Goal: Task Accomplishment & Management: Complete application form

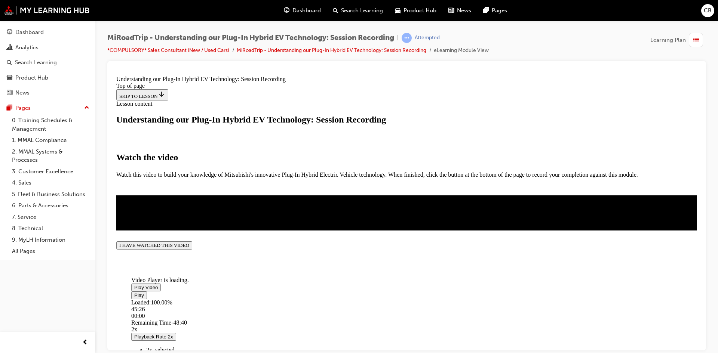
scroll to position [126, 0]
click at [306, 230] on div "Video Player is loading. Play Video Play Loaded : 100.00% 45:26 00:00 Remaining…" at bounding box center [406, 212] width 580 height 35
click at [192, 249] on button "I HAVE WATCHED THIS VIDEO" at bounding box center [154, 245] width 76 height 8
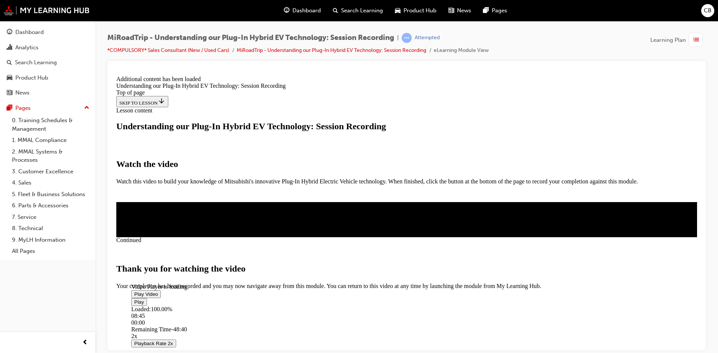
scroll to position [248, 0]
click at [162, 318] on button "CLOSE MODULE" at bounding box center [139, 322] width 46 height 8
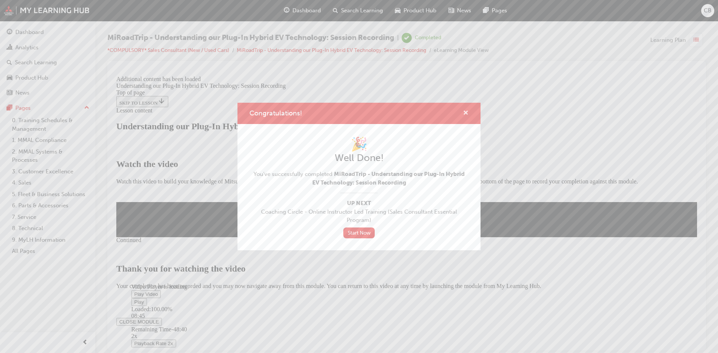
click at [467, 113] on span "cross-icon" at bounding box center [466, 113] width 6 height 7
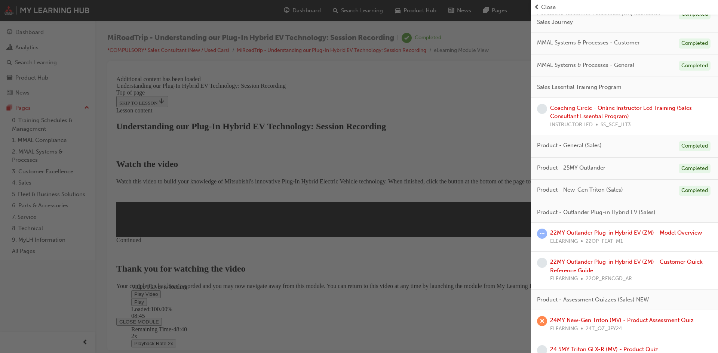
scroll to position [182, 0]
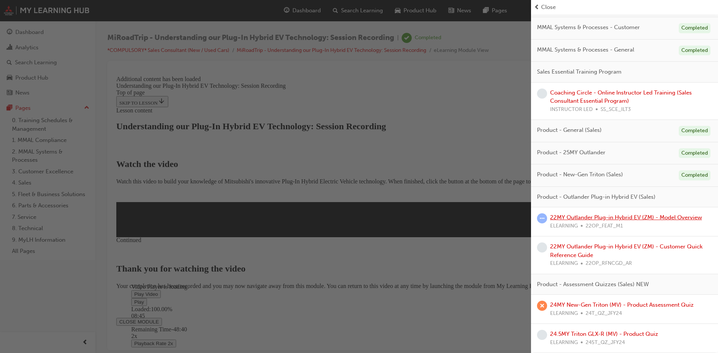
click at [633, 215] on link "22MY Outlander Plug-in Hybrid EV (ZM) - Model Overview" at bounding box center [626, 217] width 152 height 7
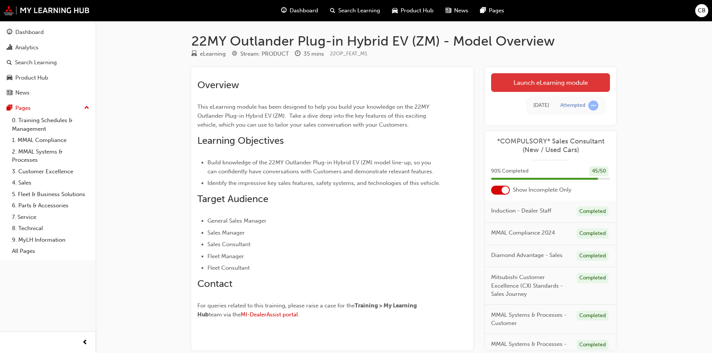
click at [569, 77] on link "Launch eLearning module" at bounding box center [550, 82] width 119 height 19
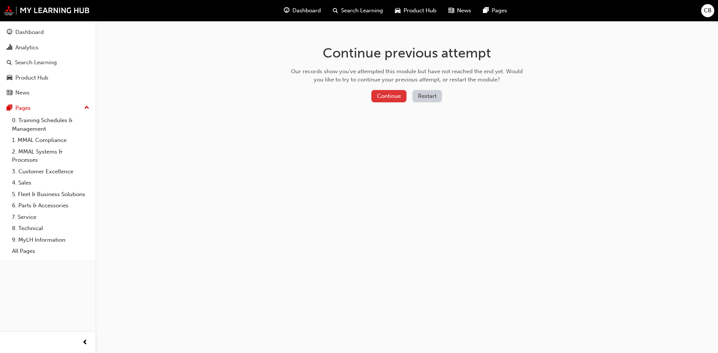
click at [386, 95] on button "Continue" at bounding box center [388, 96] width 35 height 12
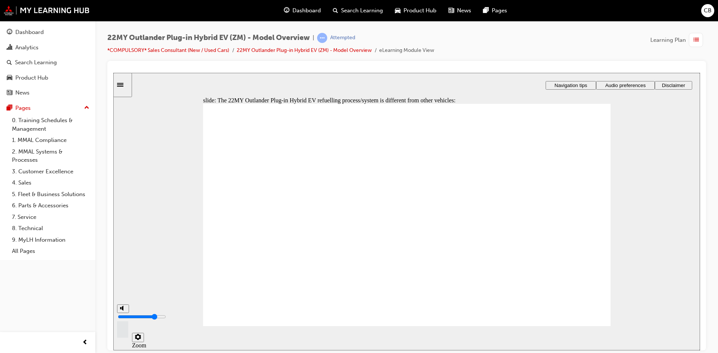
click at [120, 309] on rect "volume" at bounding box center [120, 308] width 1 height 2
type input "0"
checkbox input "true"
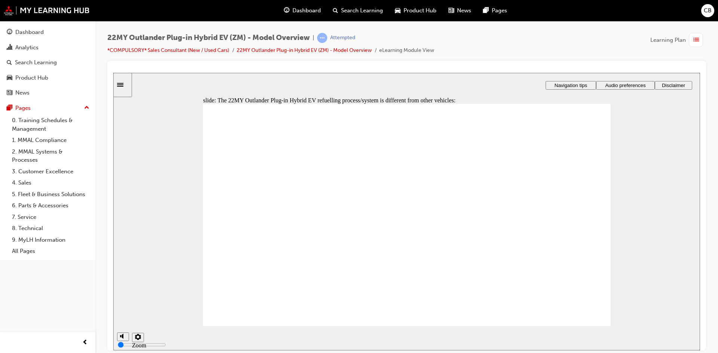
checkbox input "true"
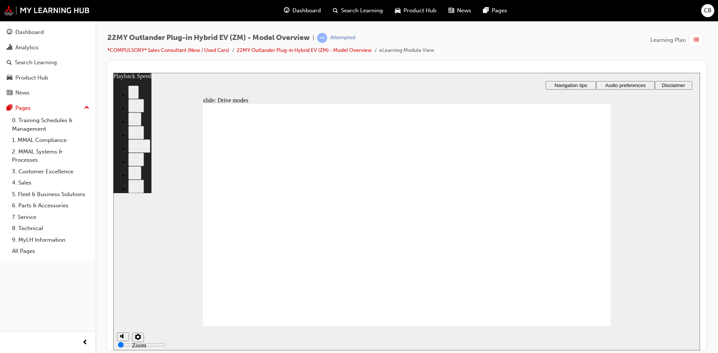
type input "37"
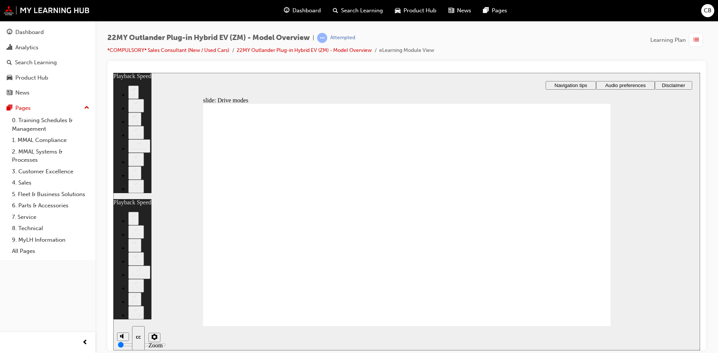
type input "37"
type input "34"
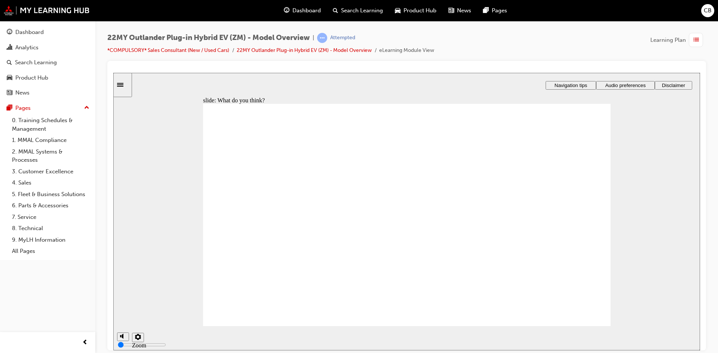
radio input "true"
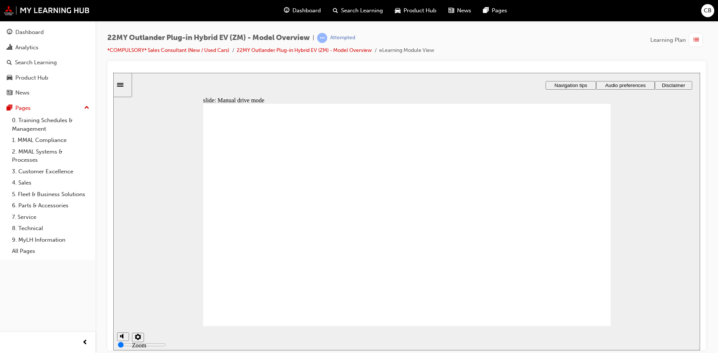
drag, startPoint x: 283, startPoint y: 228, endPoint x: 333, endPoint y: 234, distance: 50.7
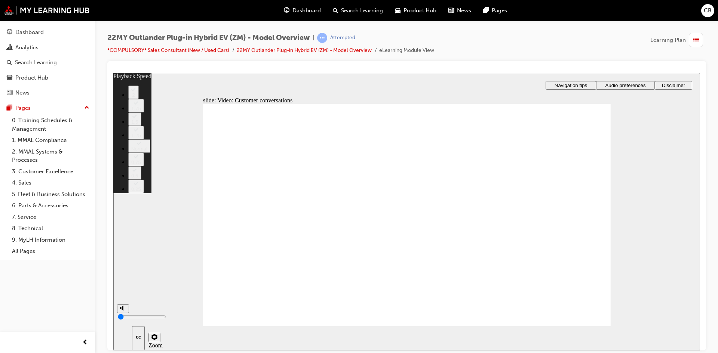
type input "7"
click at [123, 311] on icon "volume" at bounding box center [123, 307] width 6 height 5
type input "8"
type input "7"
type input "8"
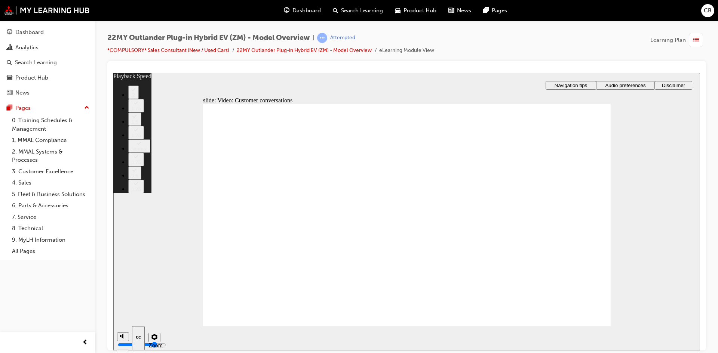
type input "143"
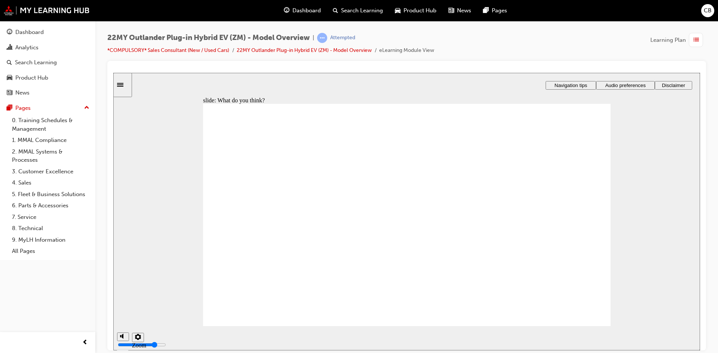
checkbox input "true"
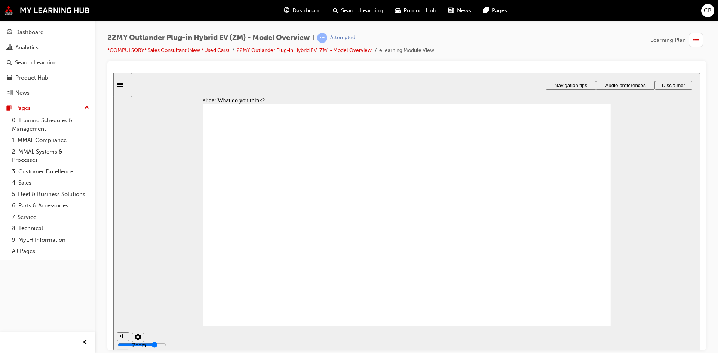
checkbox input "true"
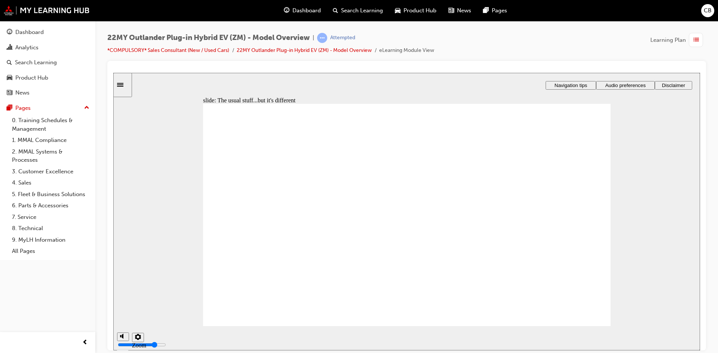
click at [120, 335] on div "misc controls" at bounding box center [122, 327] width 11 height 28
click at [120, 309] on rect "volume" at bounding box center [120, 308] width 1 height 2
type input "0"
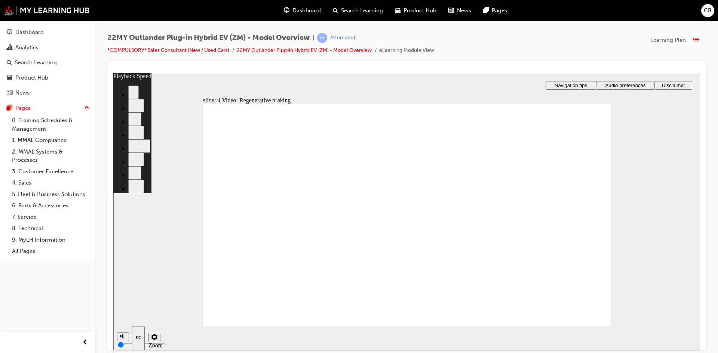
type input "91"
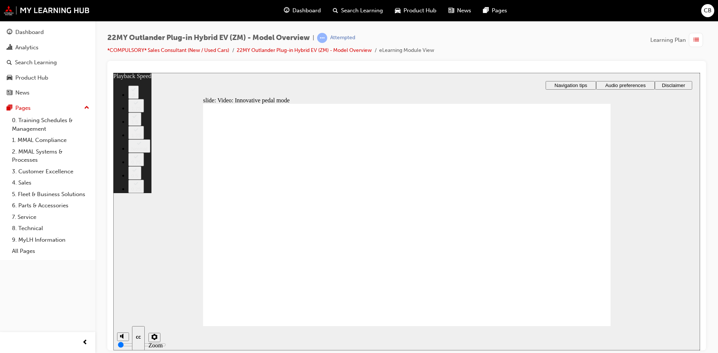
type input "129"
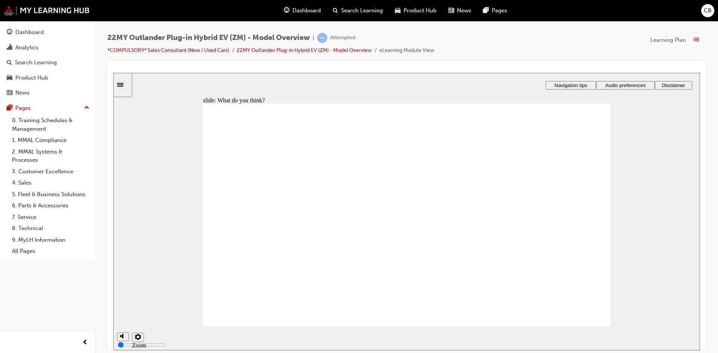
radio input "true"
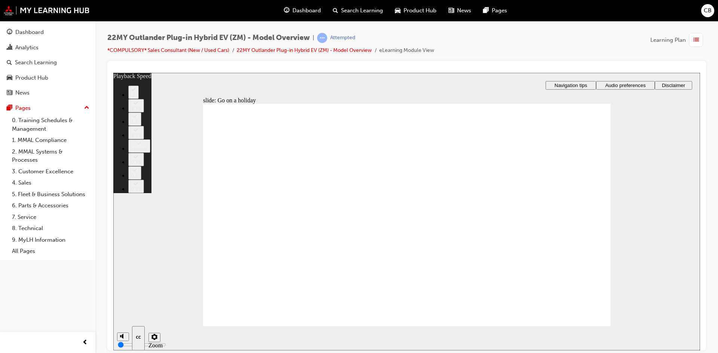
type input "5"
click at [122, 311] on polygon "volume" at bounding box center [122, 307] width 2 height 5
type input "8"
type input "5"
type input "8"
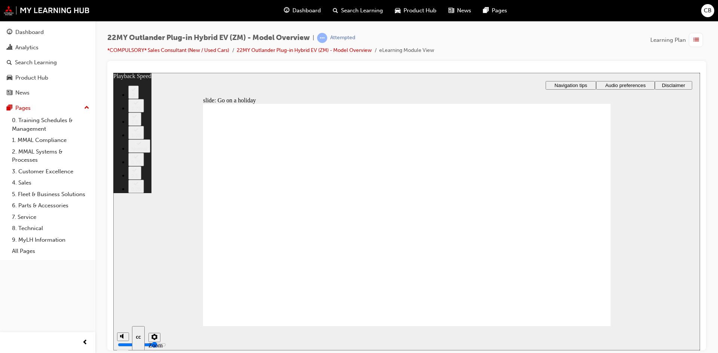
type input "123"
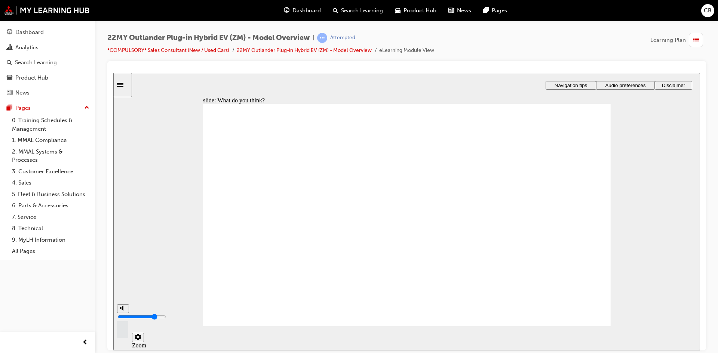
click at [123, 311] on polygon "volume" at bounding box center [122, 307] width 2 height 5
type input "0"
radio input "true"
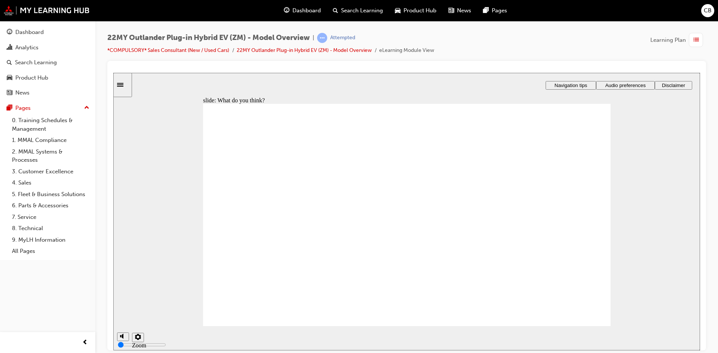
radio input "true"
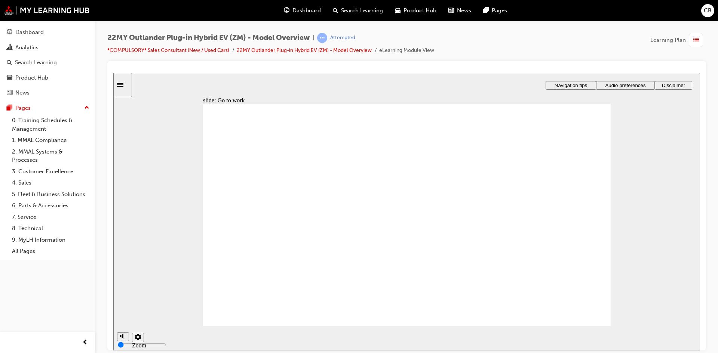
radio input "true"
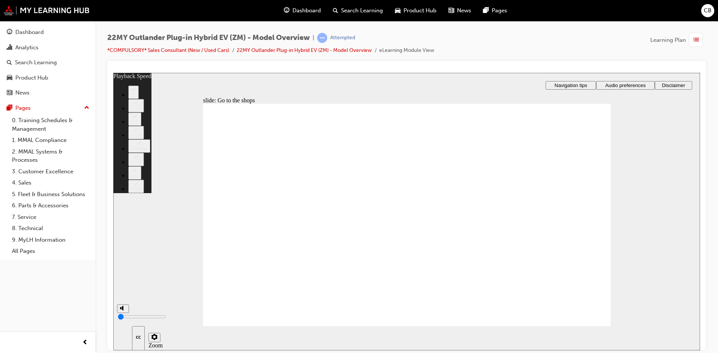
type input "3"
click at [122, 309] on circle "volume" at bounding box center [123, 308] width 3 height 3
type input "8"
type input "3"
type input "8"
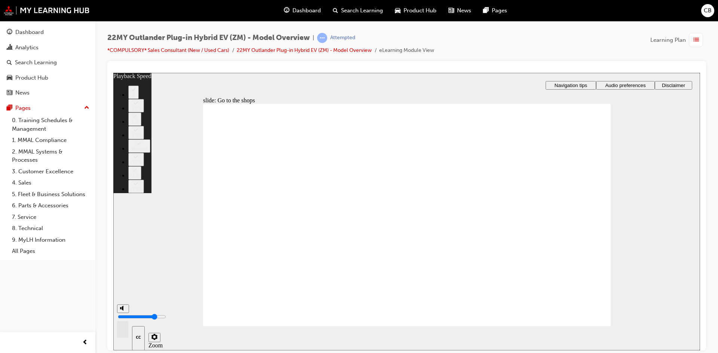
type input "129"
type input "325"
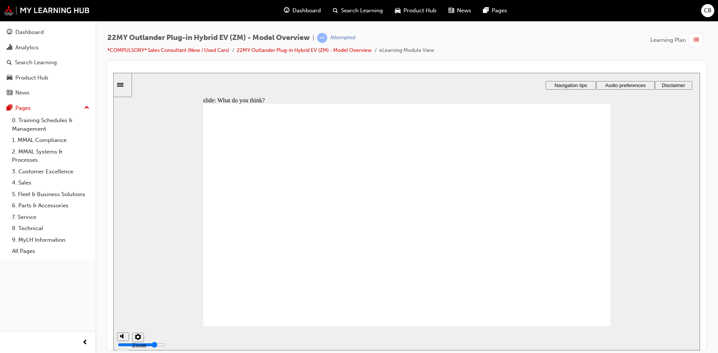
checkbox input "true"
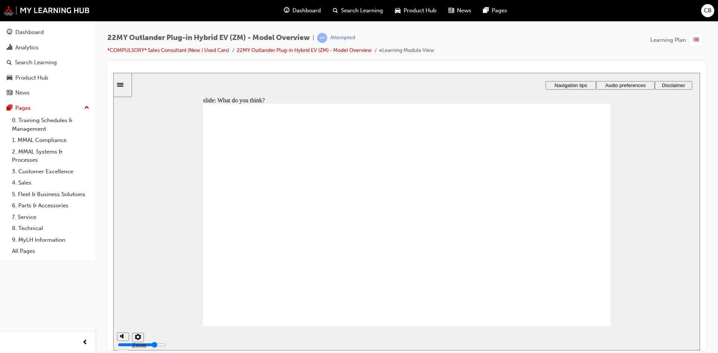
checkbox input "true"
drag, startPoint x: 254, startPoint y: 302, endPoint x: 427, endPoint y: 290, distance: 173.4
click at [123, 311] on icon "volume" at bounding box center [123, 307] width 6 height 5
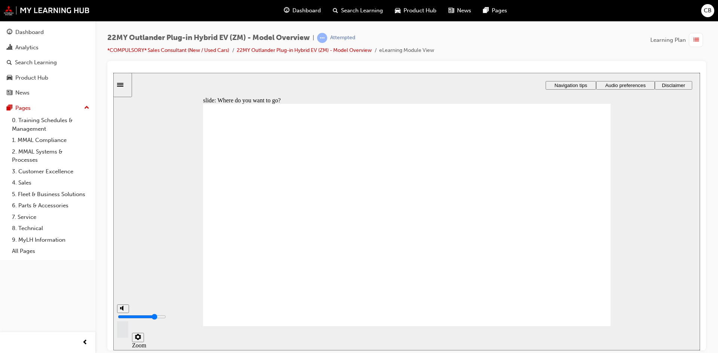
type input "0"
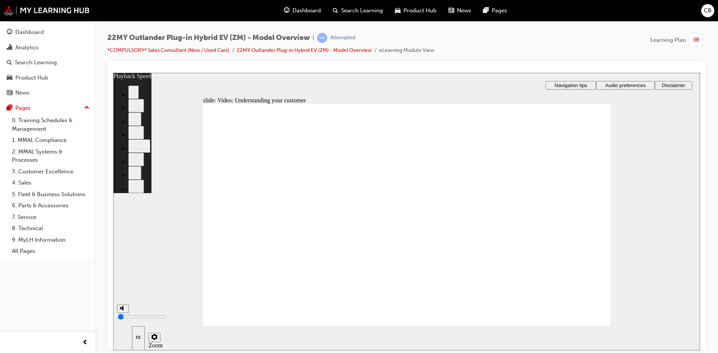
type input "3"
click at [123, 311] on polygon "volume" at bounding box center [122, 307] width 2 height 5
type input "8"
type input "3"
type input "8"
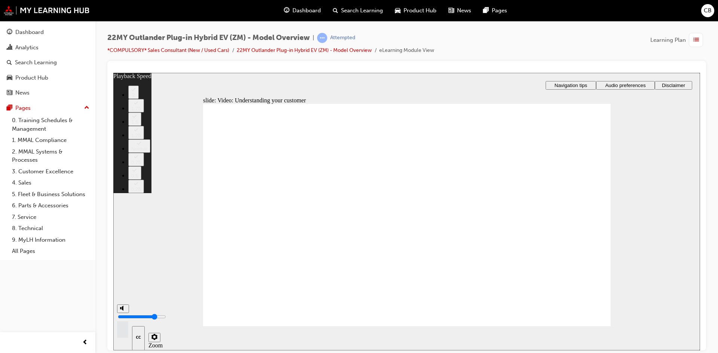
type input "6"
type input "7"
type input "6"
type input "7"
type input "6"
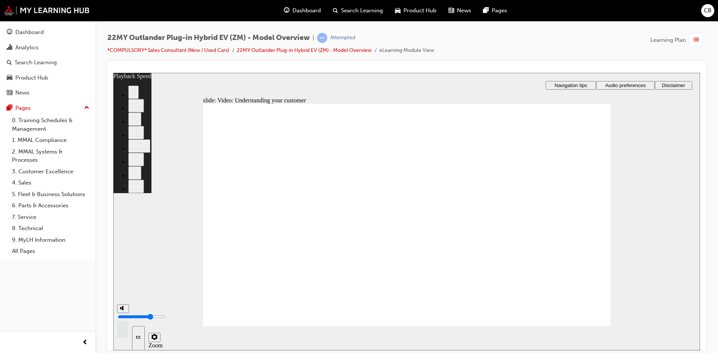
type input "6"
type input "5"
type input "6"
type input "5"
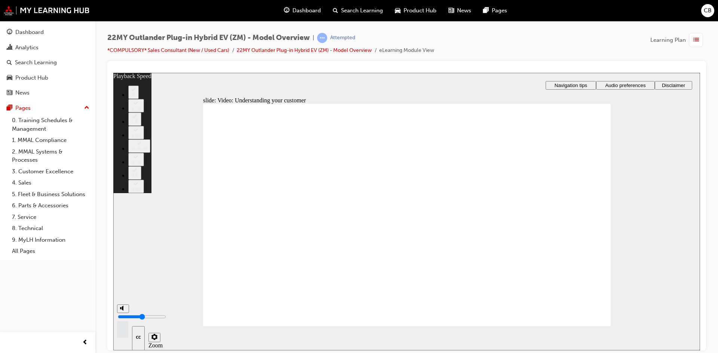
type input "6"
type input "4"
type input "6"
type input "4"
type input "3"
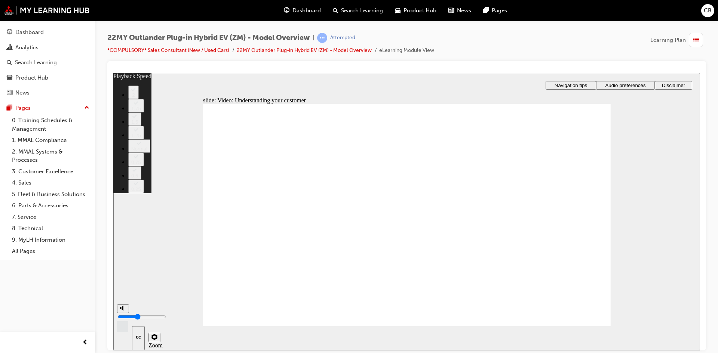
type input "6"
type input "3"
type input "7"
drag, startPoint x: 123, startPoint y: 309, endPoint x: 122, endPoint y: 319, distance: 9.4
type input "3"
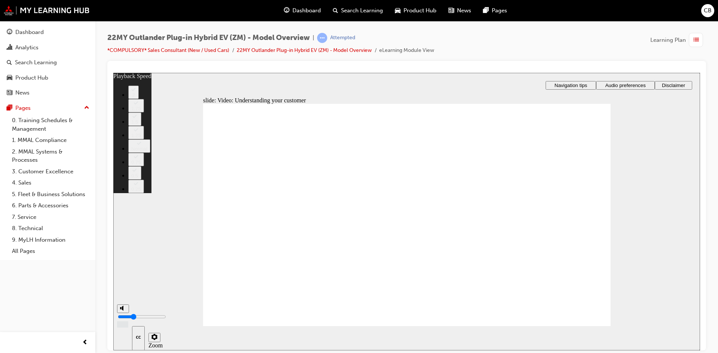
click at [122, 319] on input "volume" at bounding box center [142, 317] width 48 height 6
type input "91"
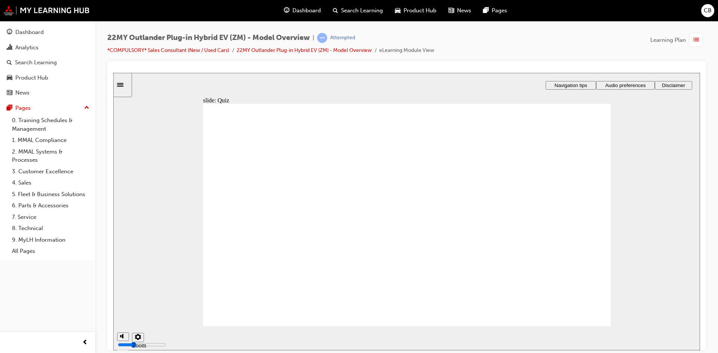
click at [117, 335] on div "misc controls" at bounding box center [122, 327] width 11 height 28
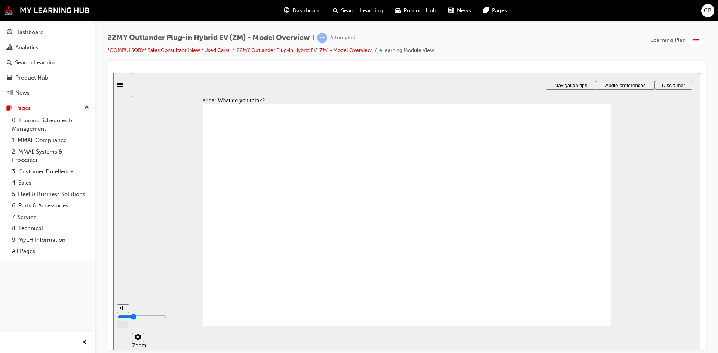
click at [124, 311] on icon "volume" at bounding box center [123, 307] width 6 height 5
type input "0"
radio input "true"
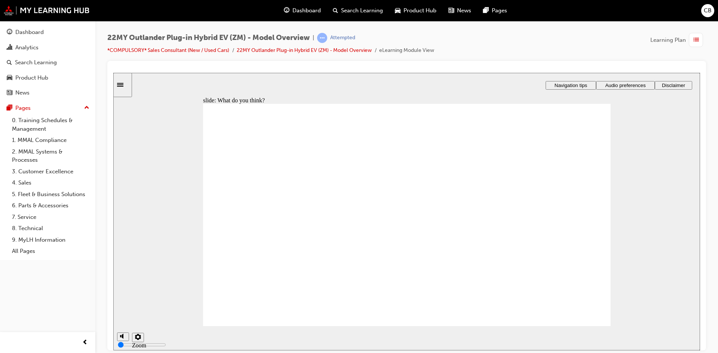
radio input "true"
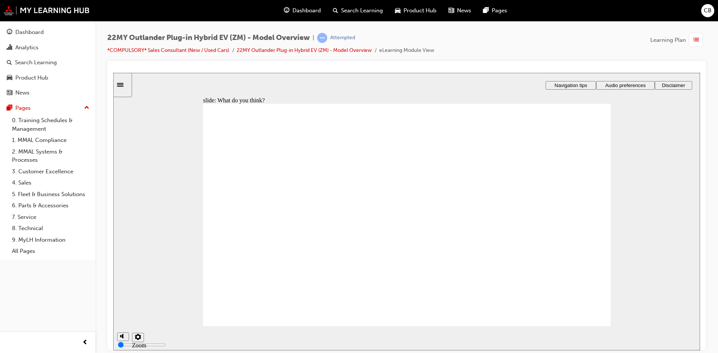
radio input "true"
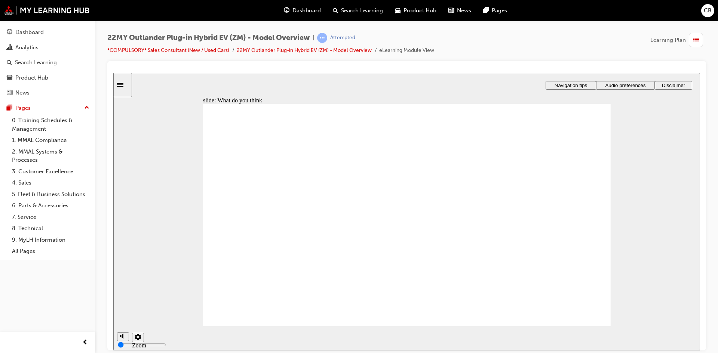
radio input "true"
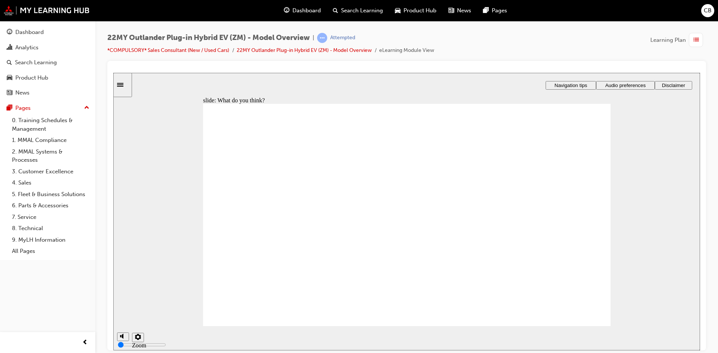
radio input "true"
checkbox input "true"
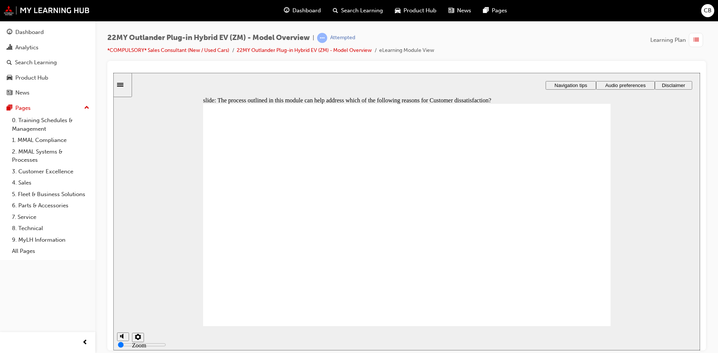
checkbox input "true"
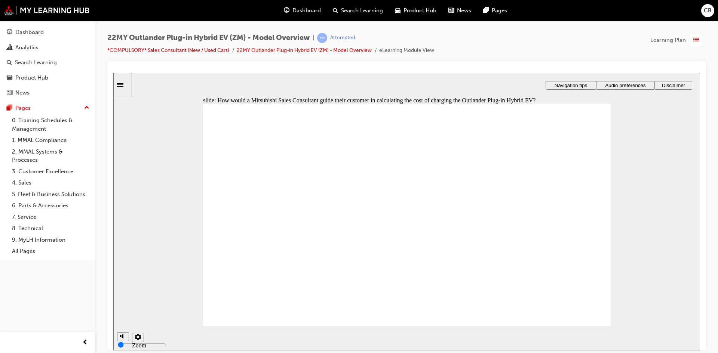
drag, startPoint x: 278, startPoint y: 207, endPoint x: 408, endPoint y: 246, distance: 136.1
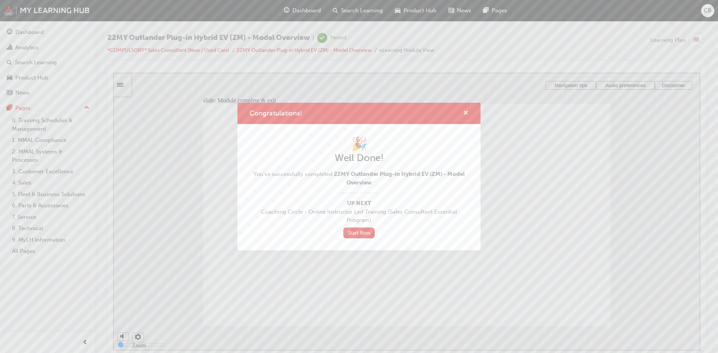
click at [463, 114] on span "cross-icon" at bounding box center [466, 113] width 6 height 7
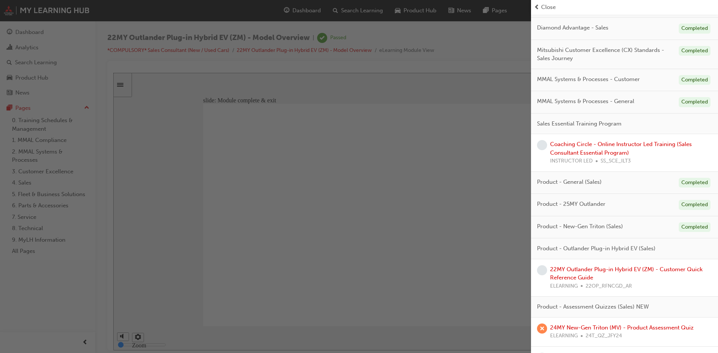
scroll to position [152, 0]
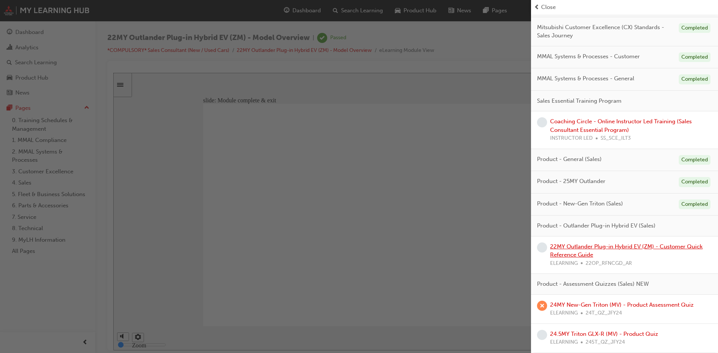
click at [599, 247] on link "22MY Outlander Plug-in Hybrid EV (ZM) - Customer Quick Reference Guide" at bounding box center [626, 250] width 152 height 15
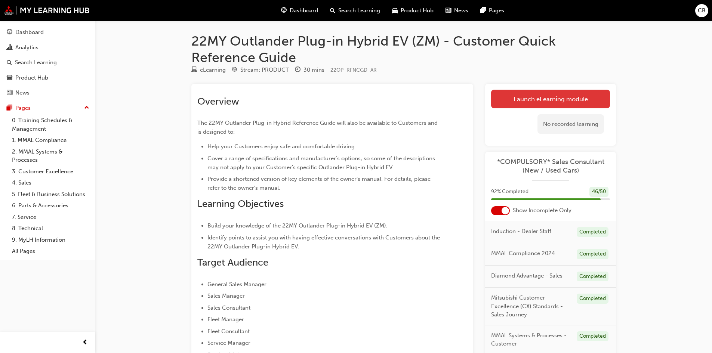
click at [543, 102] on link "Launch eLearning module" at bounding box center [550, 99] width 119 height 19
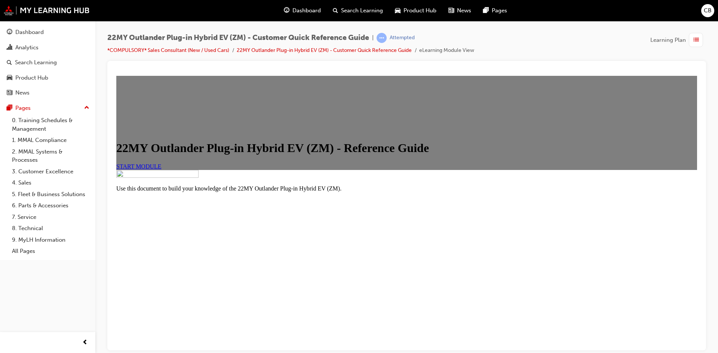
scroll to position [75, 0]
click at [161, 169] on span "START MODULE" at bounding box center [138, 166] width 45 height 6
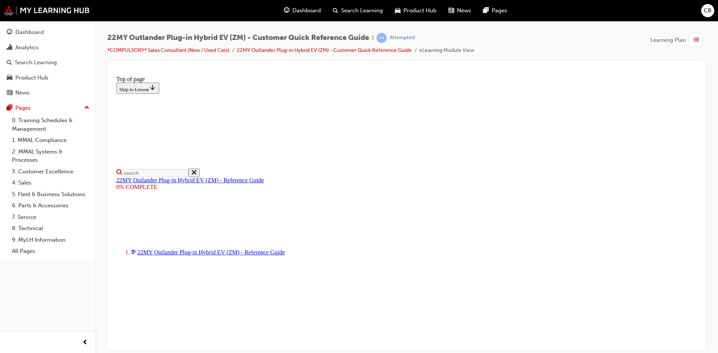
scroll to position [0, 0]
select select "auto"
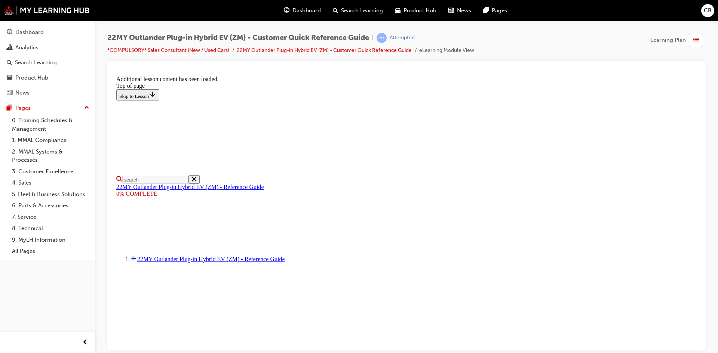
scroll to position [375, 0]
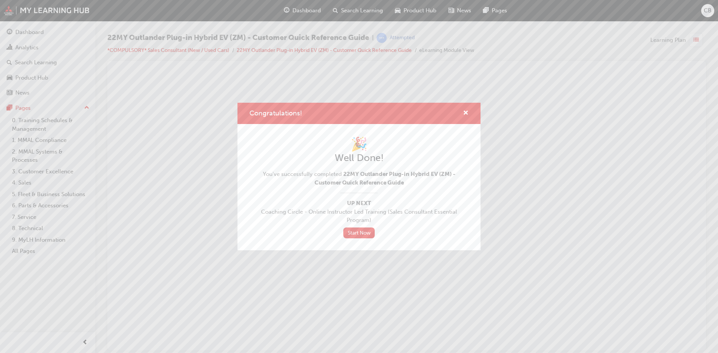
scroll to position [0, 0]
click at [465, 112] on span "cross-icon" at bounding box center [466, 113] width 6 height 7
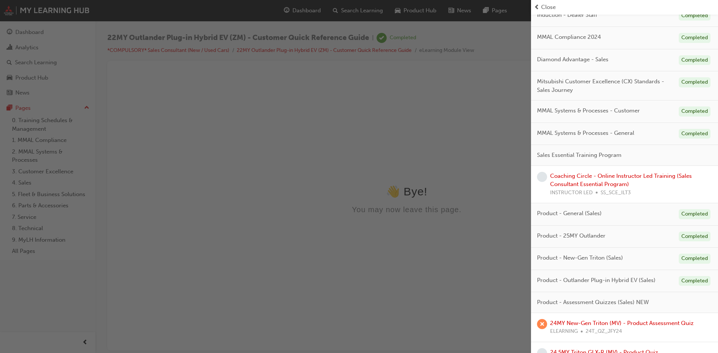
scroll to position [117, 0]
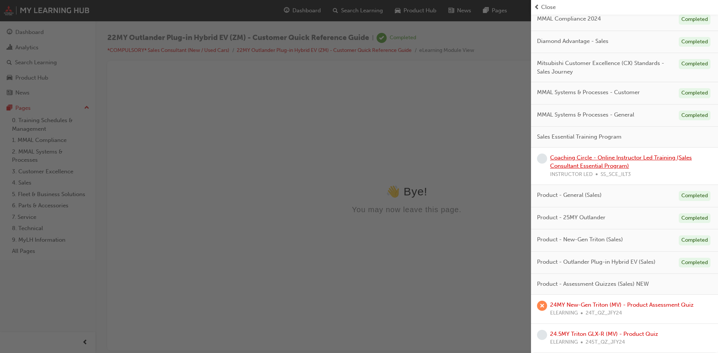
click at [579, 163] on link "Coaching Circle - Online Instructor Led Training (Sales Consultant Essential Pr…" at bounding box center [621, 161] width 142 height 15
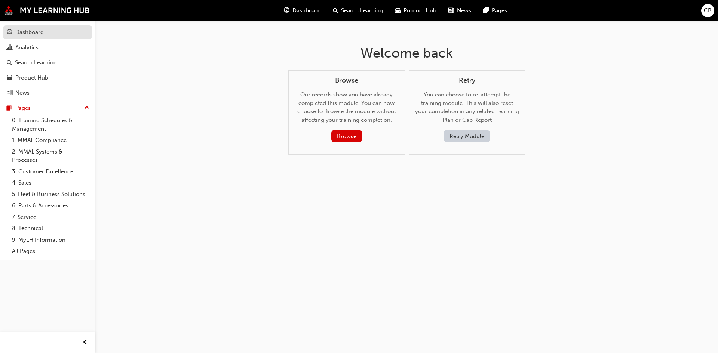
click at [29, 34] on div "Dashboard" at bounding box center [29, 32] width 28 height 9
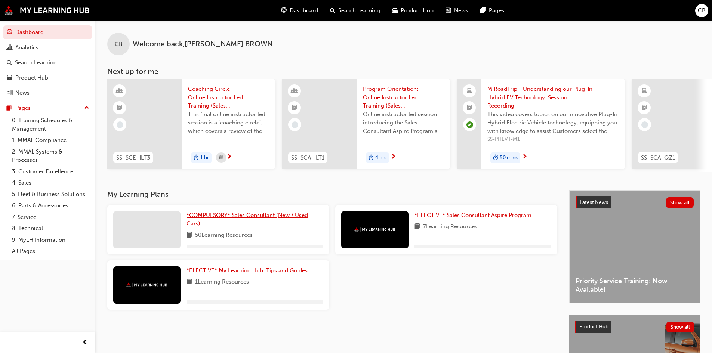
click at [229, 218] on span "*COMPULSORY* Sales Consultant (New / Used Cars)" at bounding box center [246, 219] width 121 height 15
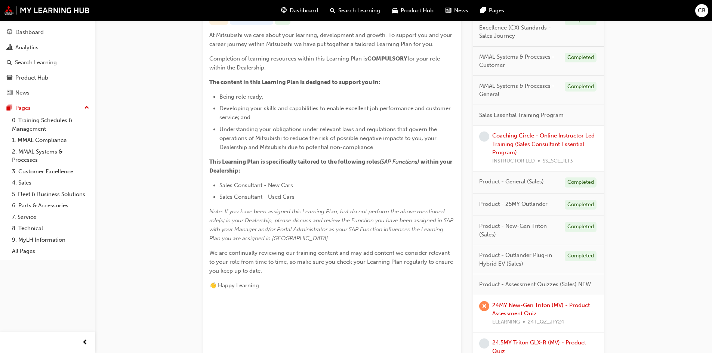
scroll to position [238, 0]
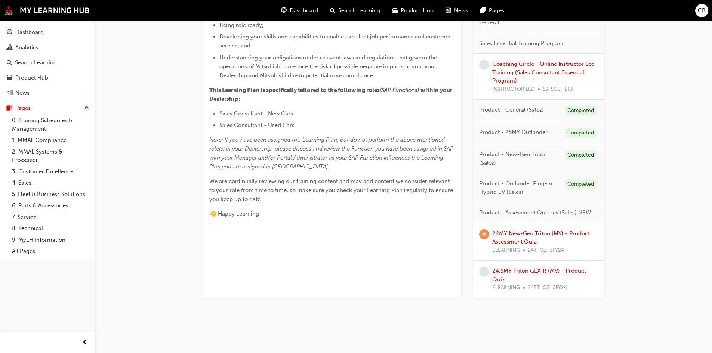
click at [532, 270] on link "24.5MY Triton GLX-R (MV) - Product Quiz" at bounding box center [539, 275] width 94 height 15
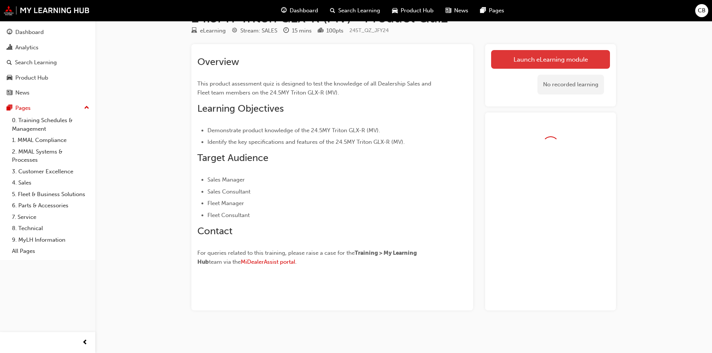
scroll to position [44, 0]
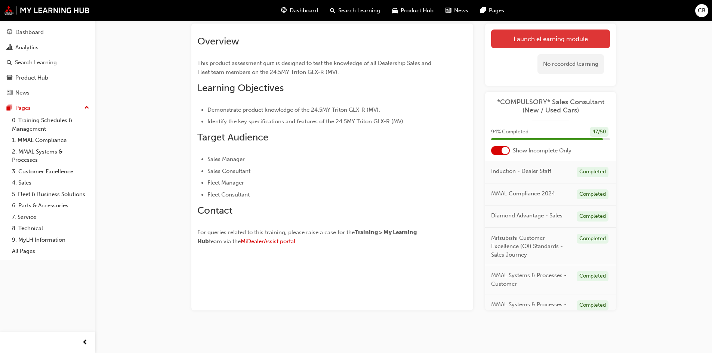
click at [543, 36] on link "Launch eLearning module" at bounding box center [550, 39] width 119 height 19
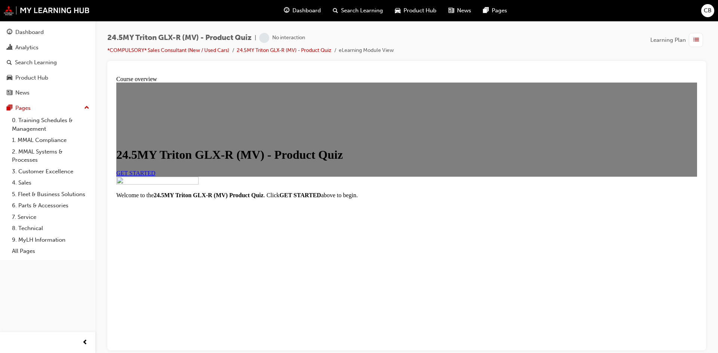
click at [155, 176] on span "GET STARTED" at bounding box center [135, 173] width 39 height 6
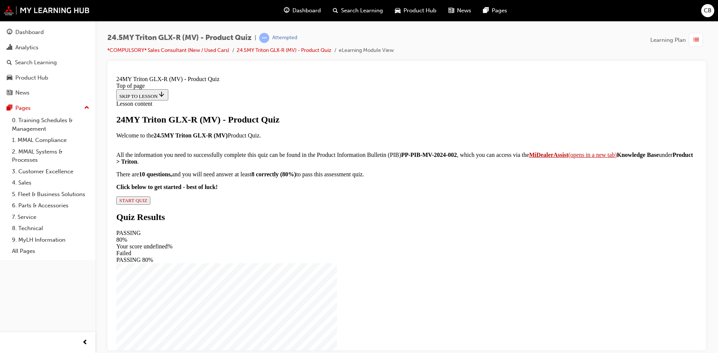
scroll to position [70, 0]
click at [147, 203] on span "START QUIZ" at bounding box center [133, 200] width 28 height 6
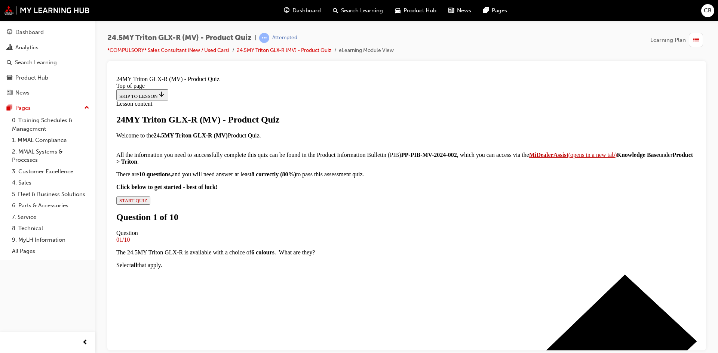
scroll to position [149, 0]
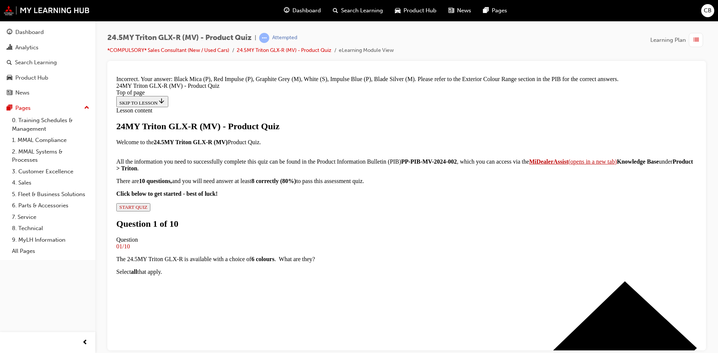
scroll to position [300, 0]
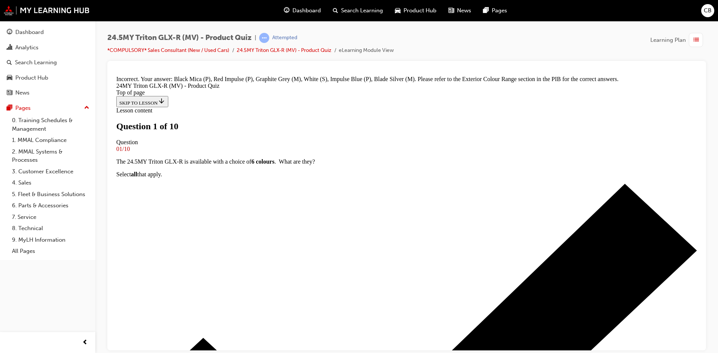
scroll to position [151, 0]
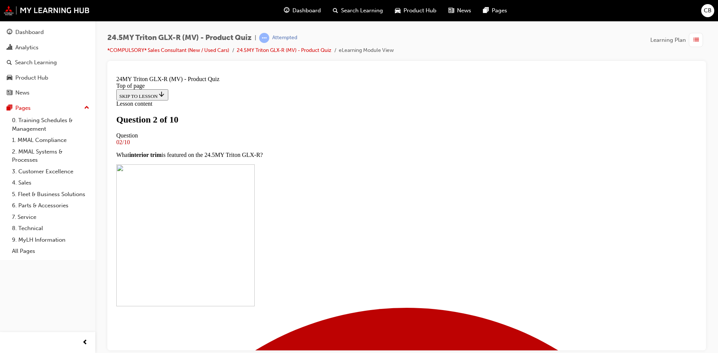
scroll to position [75, 0]
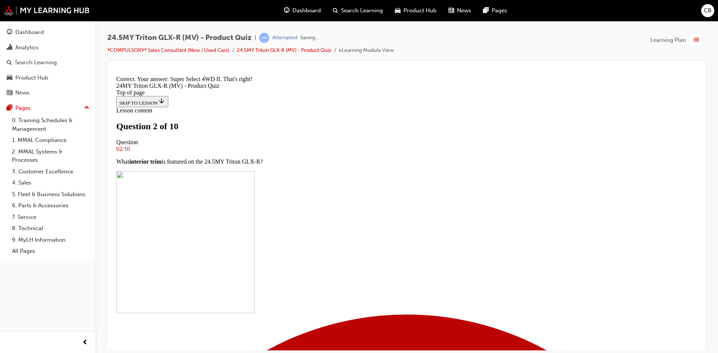
scroll to position [172, 0]
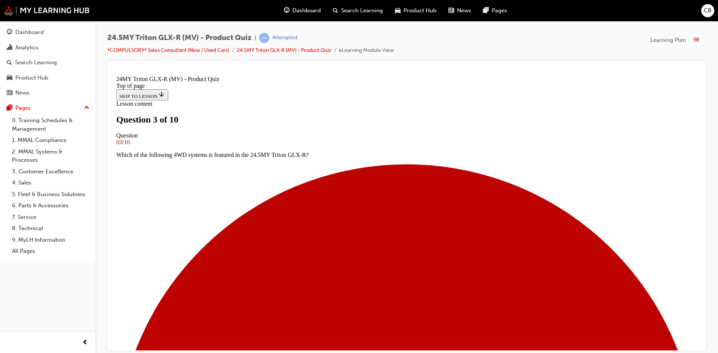
scroll to position [151, 0]
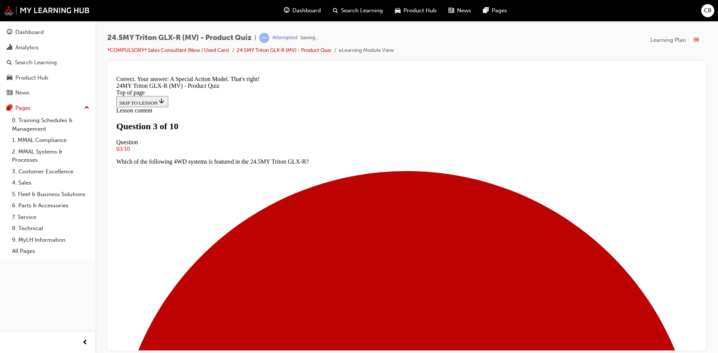
scroll to position [290, 0]
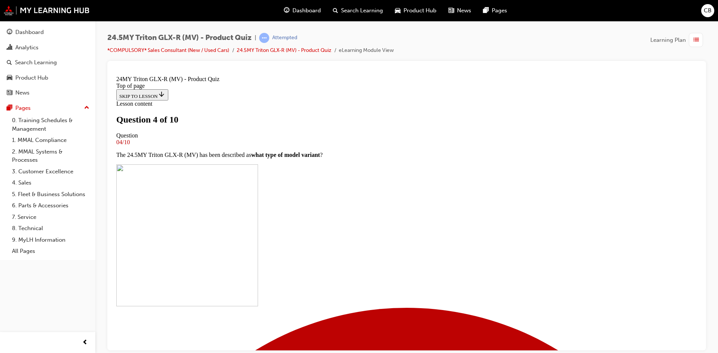
scroll to position [75, 0]
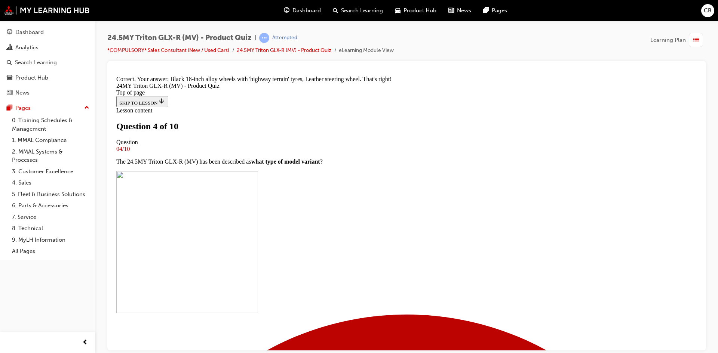
scroll to position [181, 0]
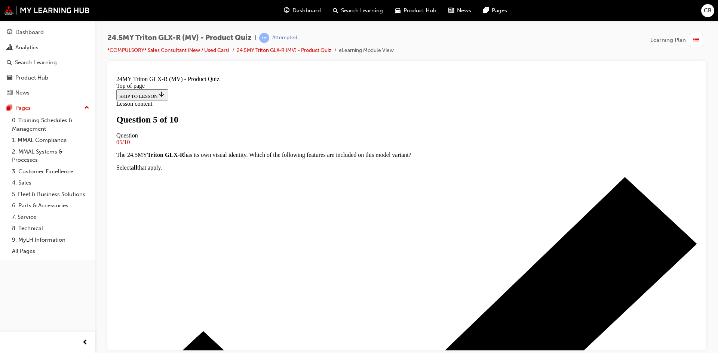
scroll to position [75, 0]
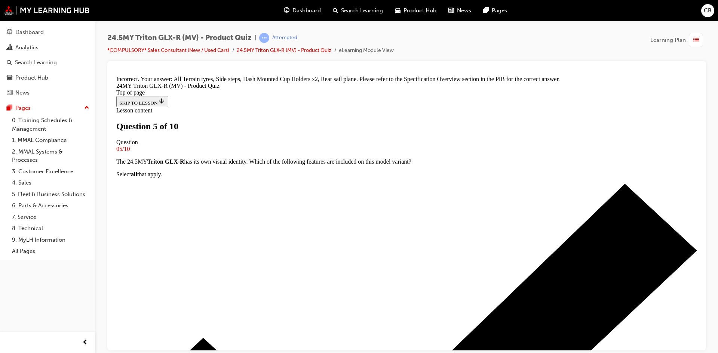
scroll to position [198, 0]
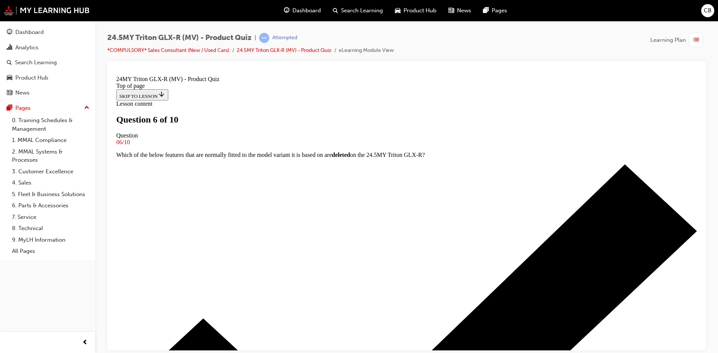
scroll to position [75, 0]
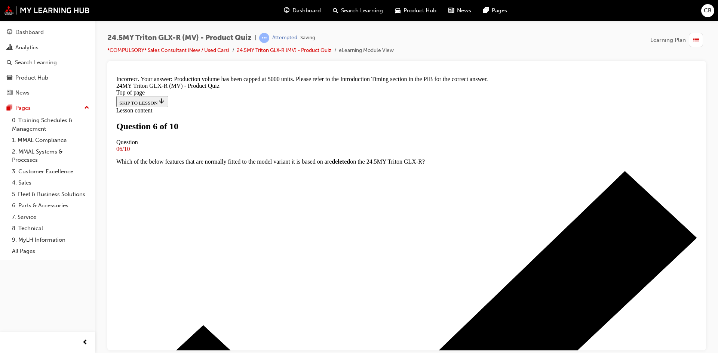
scroll to position [198, 0]
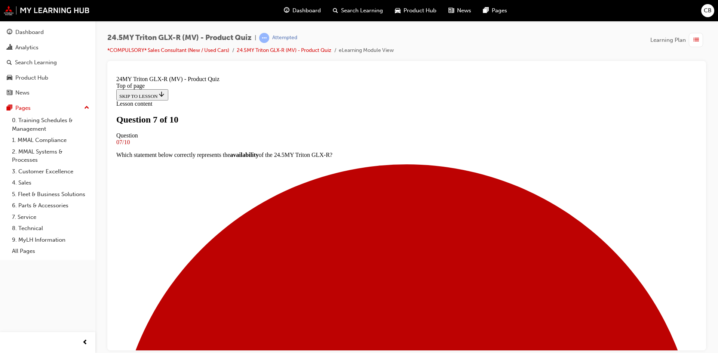
scroll to position [75, 0]
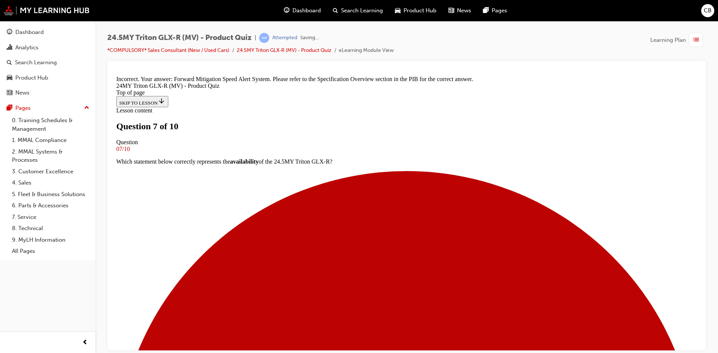
scroll to position [198, 0]
drag, startPoint x: 425, startPoint y: 314, endPoint x: 429, endPoint y: 299, distance: 15.7
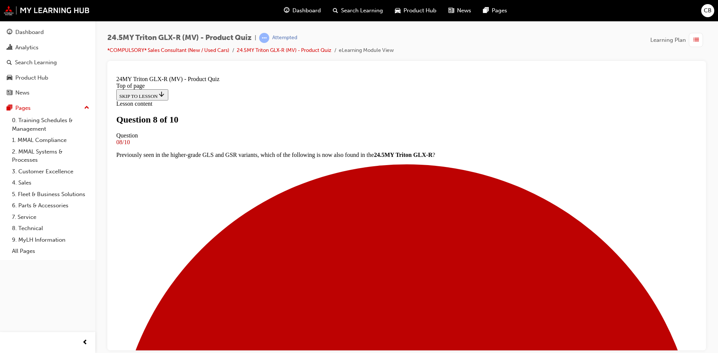
scroll to position [75, 0]
drag, startPoint x: 317, startPoint y: 197, endPoint x: 437, endPoint y: 306, distance: 162.4
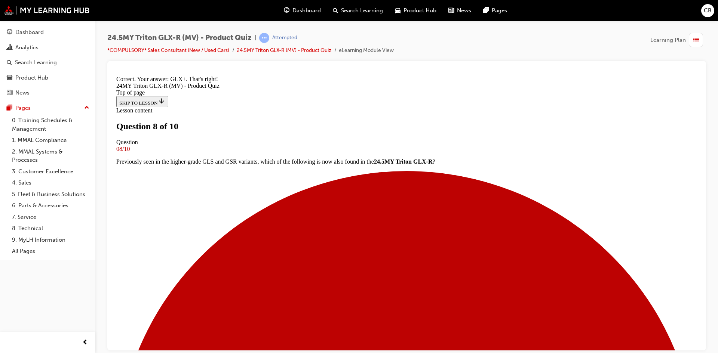
scroll to position [201, 0]
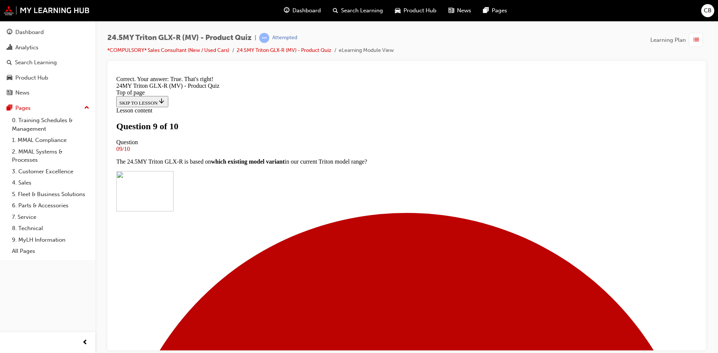
scroll to position [133, 0]
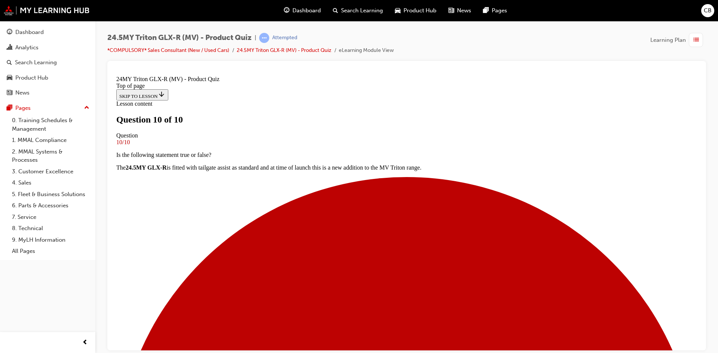
scroll to position [113, 0]
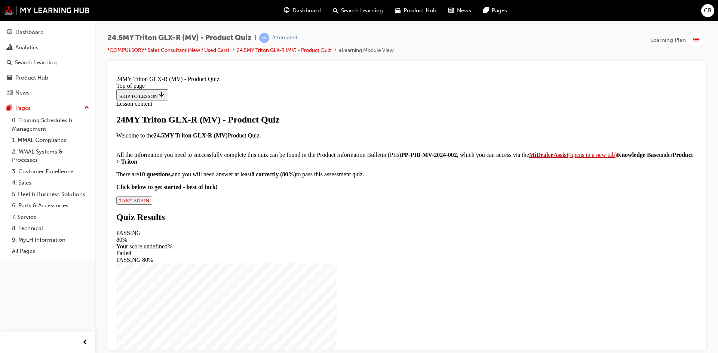
click at [149, 203] on span "TAKE AGAIN" at bounding box center [134, 200] width 30 height 6
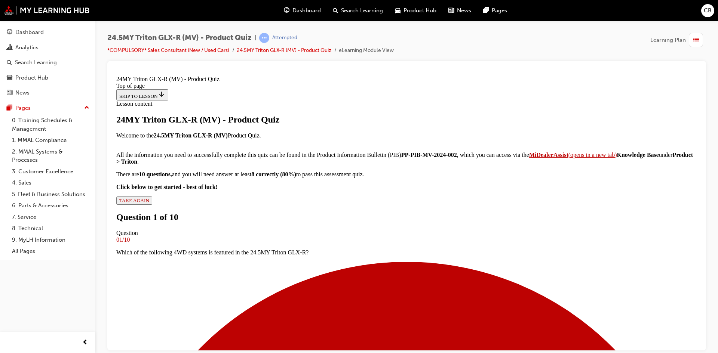
scroll to position [75, 0]
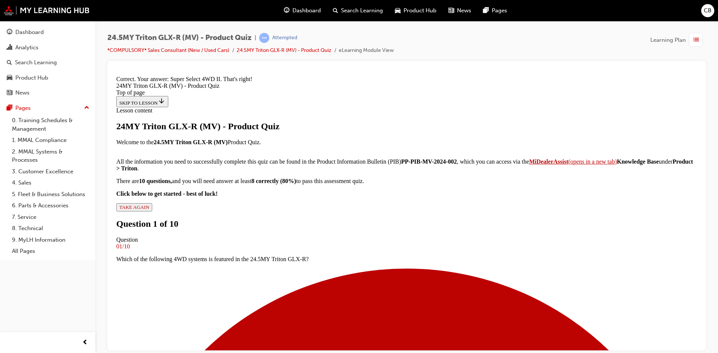
scroll to position [172, 0]
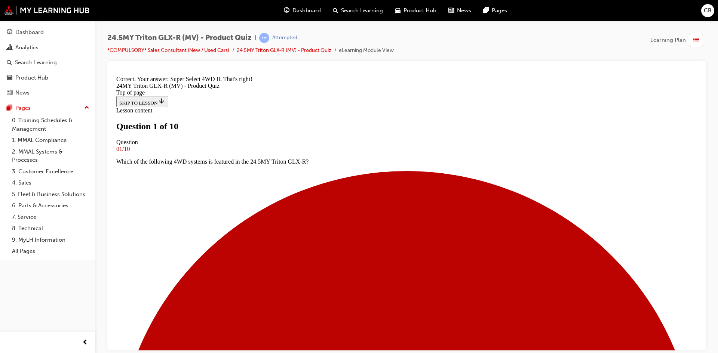
scroll to position [75, 0]
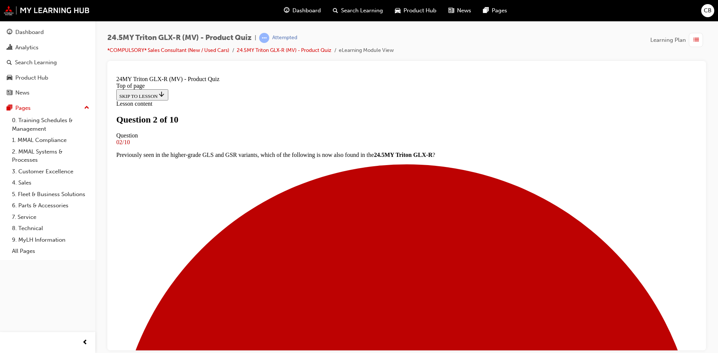
scroll to position [75, 0]
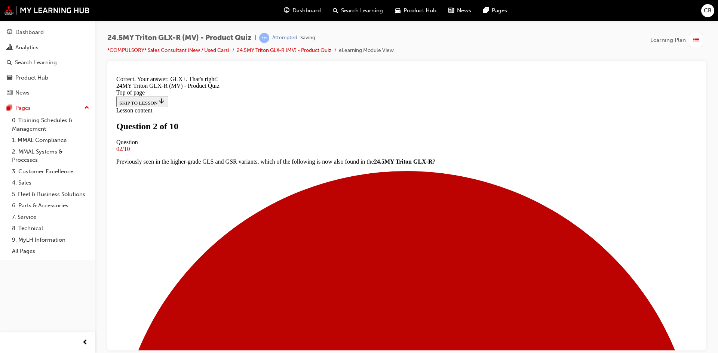
scroll to position [201, 0]
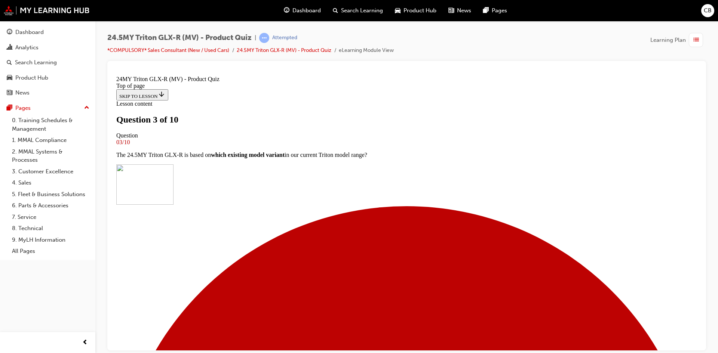
scroll to position [112, 0]
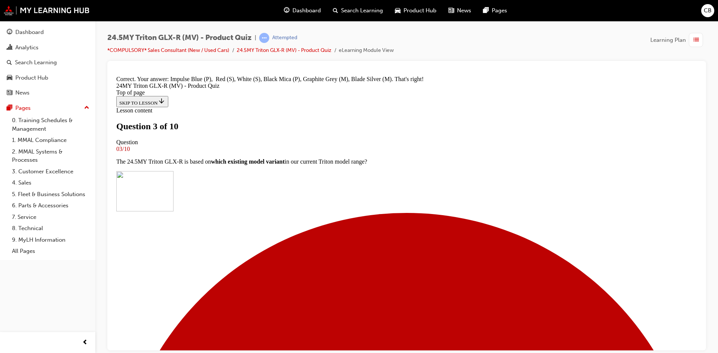
scroll to position [287, 0]
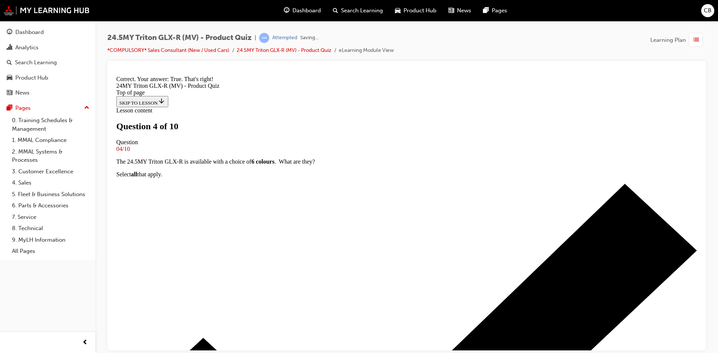
scroll to position [133, 0]
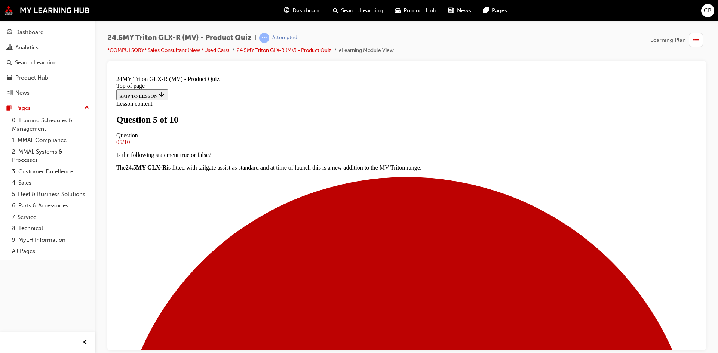
scroll to position [112, 0]
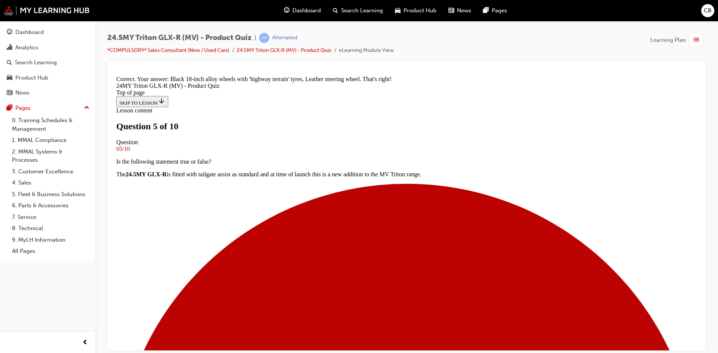
scroll to position [181, 0]
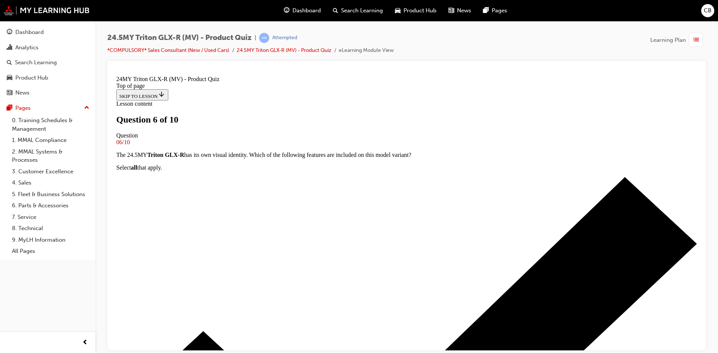
scroll to position [168, 0]
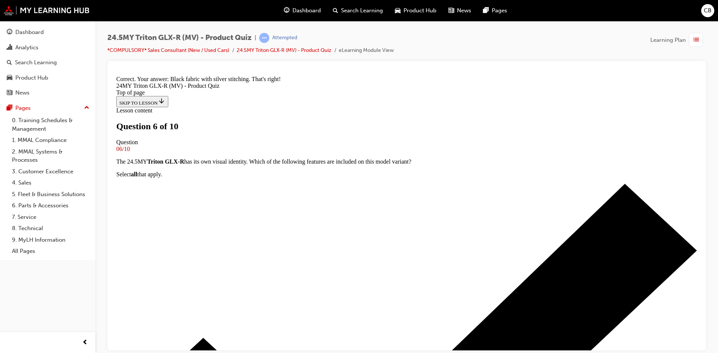
scroll to position [290, 0]
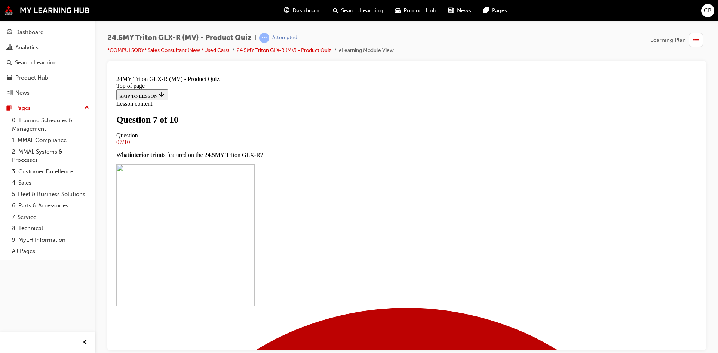
scroll to position [149, 0]
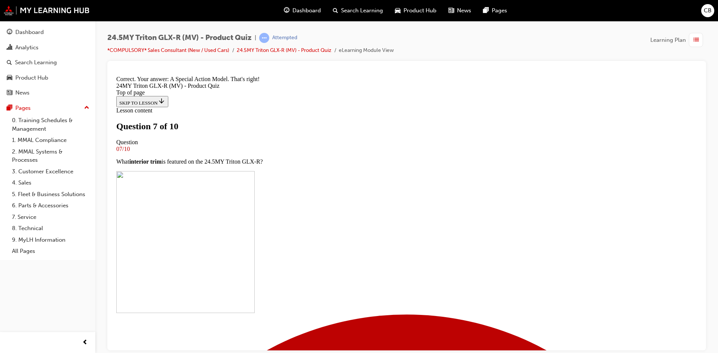
scroll to position [290, 0]
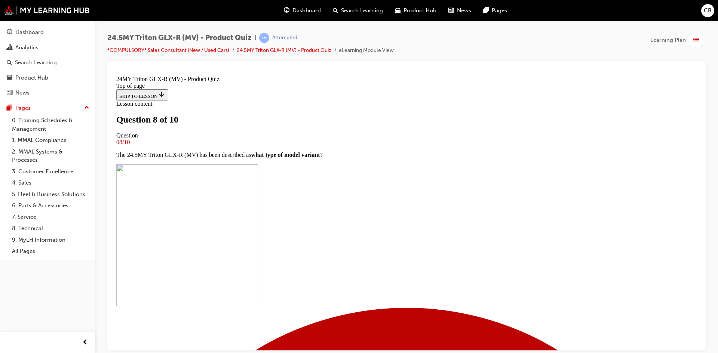
scroll to position [75, 0]
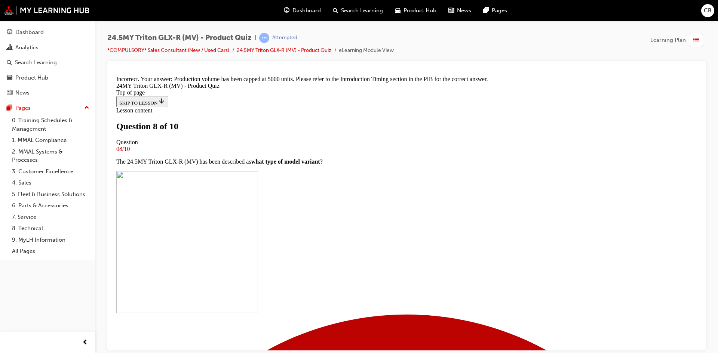
scroll to position [198, 0]
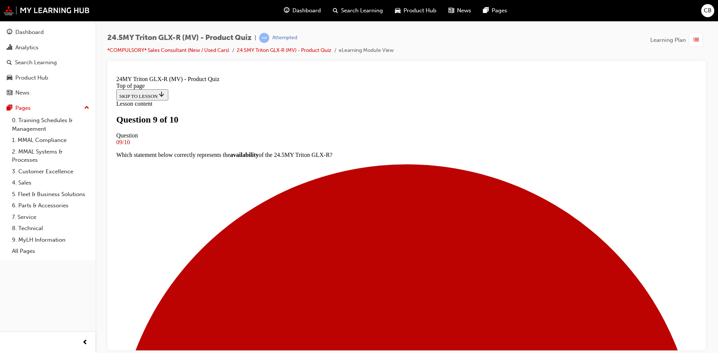
scroll to position [0, 0]
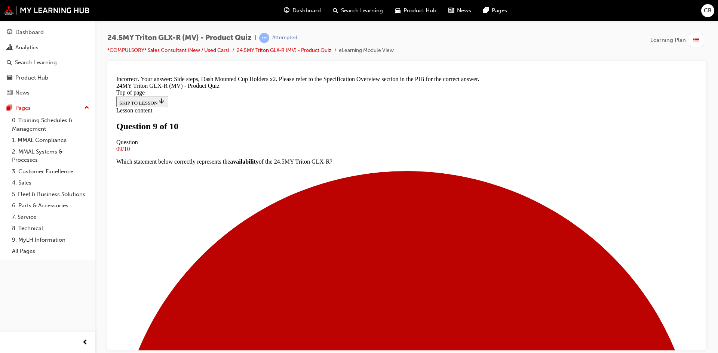
scroll to position [198, 0]
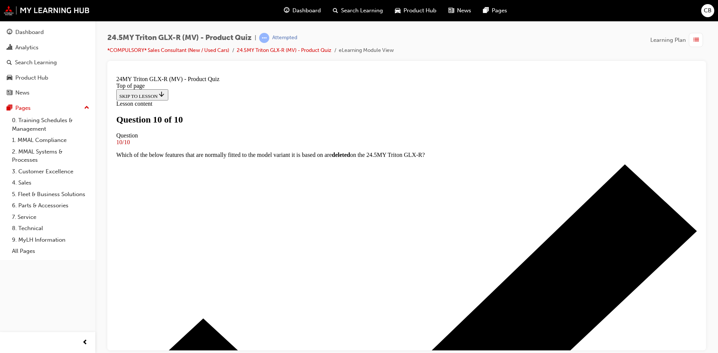
scroll to position [113, 0]
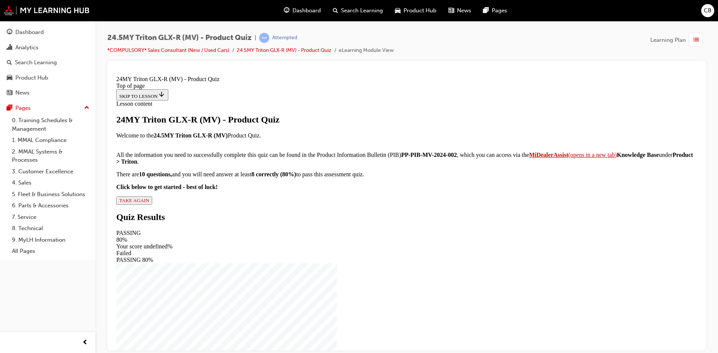
scroll to position [70, 0]
click at [149, 203] on span "TAKE AGAIN" at bounding box center [134, 200] width 30 height 6
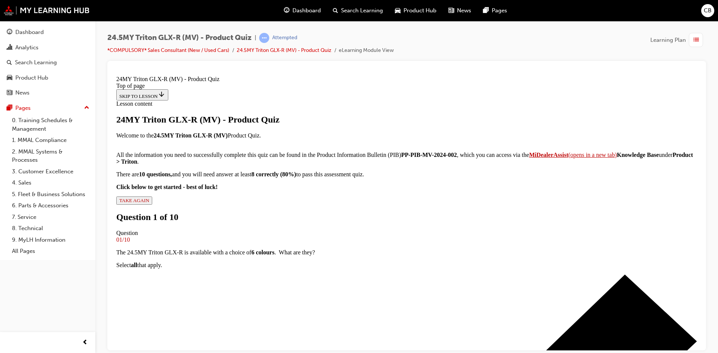
scroll to position [0, 0]
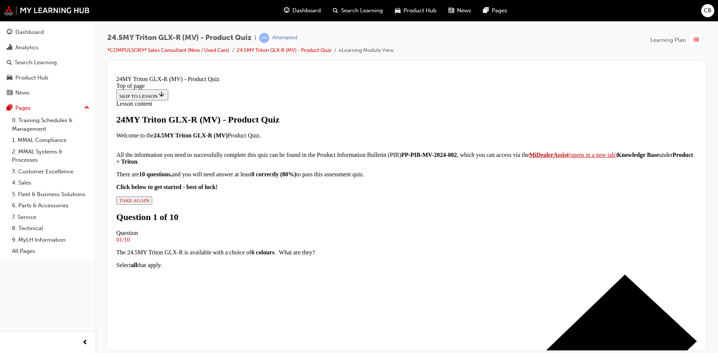
drag, startPoint x: 334, startPoint y: 293, endPoint x: 364, endPoint y: 308, distance: 33.9
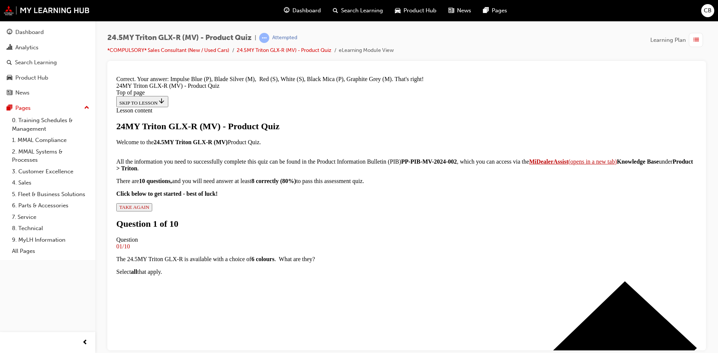
scroll to position [287, 0]
